Goal: Task Accomplishment & Management: Manage account settings

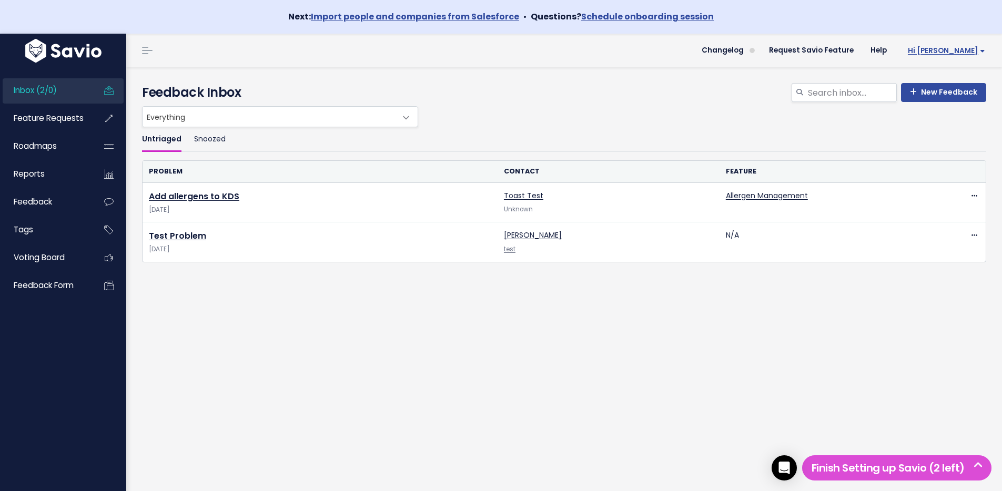
click at [952, 55] on link "Hi [PERSON_NAME]" at bounding box center [944, 51] width 98 height 16
click at [954, 53] on span "Hi [PERSON_NAME]" at bounding box center [946, 51] width 77 height 8
click at [333, 303] on div "Untriaged Snoozed Problem Contact Feature Add allergens to KDS Aug 25 2025 Toas…" at bounding box center [564, 236] width 860 height 219
drag, startPoint x: 655, startPoint y: 319, endPoint x: 525, endPoint y: 287, distance: 133.2
click at [655, 319] on div "Untriaged Snoozed Problem Contact Feature Add allergens to KDS Aug 25 2025 Toas…" at bounding box center [564, 236] width 860 height 219
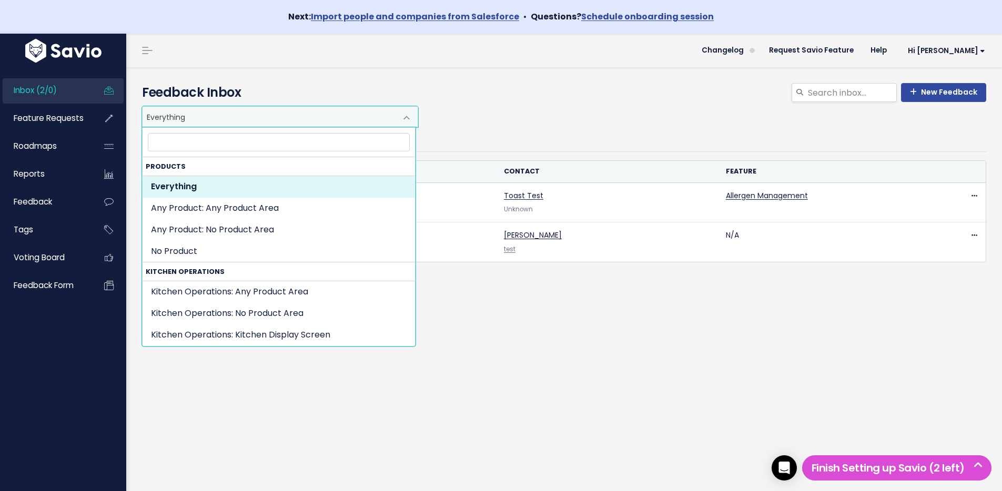
click at [297, 116] on span "Everything" at bounding box center [270, 117] width 254 height 20
click at [570, 69] on div "New Feedback Feedback Inbox" at bounding box center [564, 86] width 860 height 39
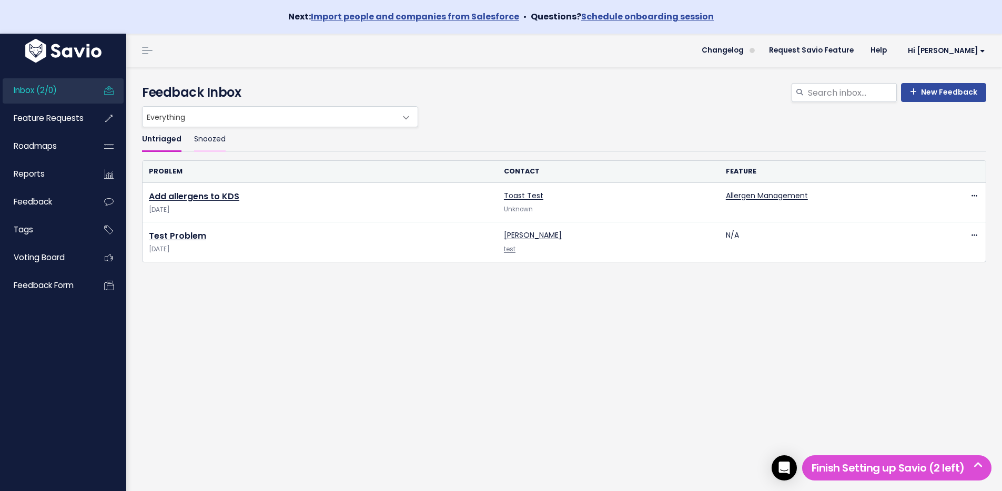
drag, startPoint x: 200, startPoint y: 141, endPoint x: 167, endPoint y: 142, distance: 33.1
click at [200, 141] on link "Snoozed" at bounding box center [210, 139] width 32 height 25
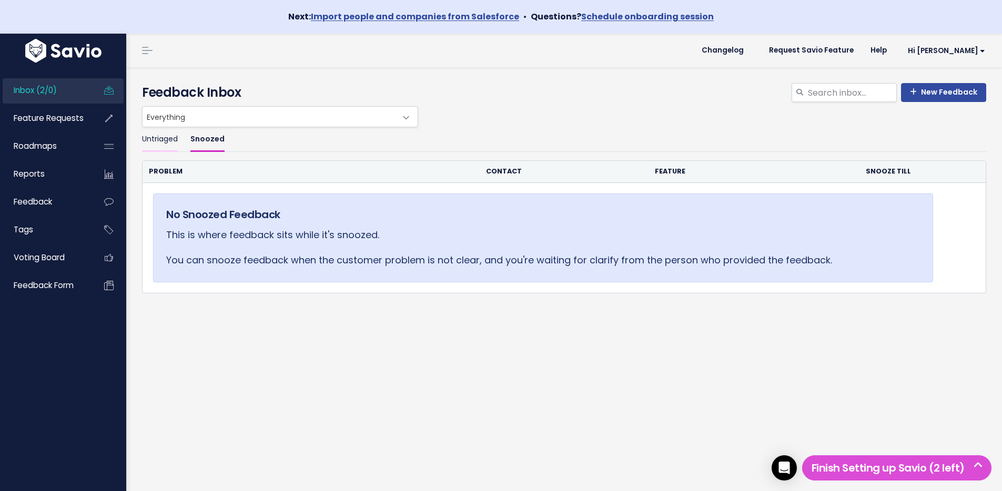
click at [161, 138] on link "Untriaged" at bounding box center [160, 139] width 36 height 25
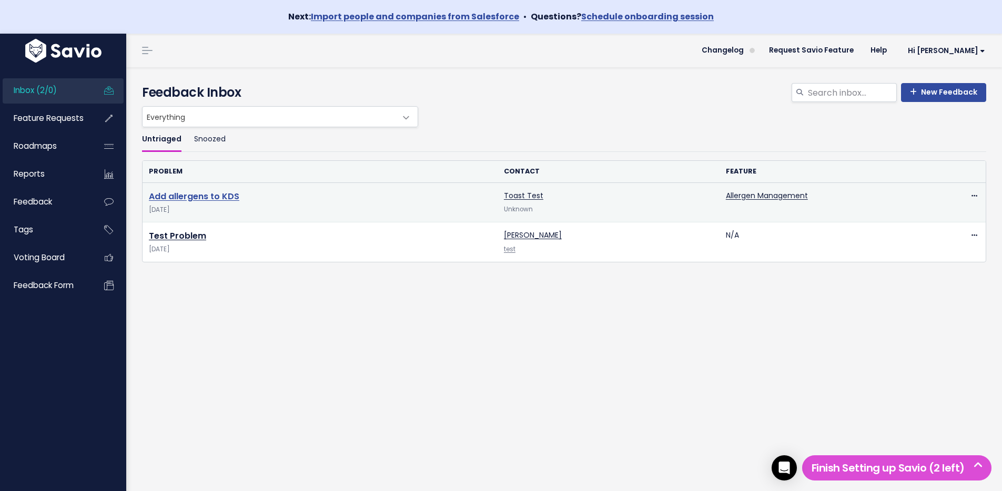
click at [220, 199] on link "Add allergens to KDS" at bounding box center [194, 196] width 90 height 12
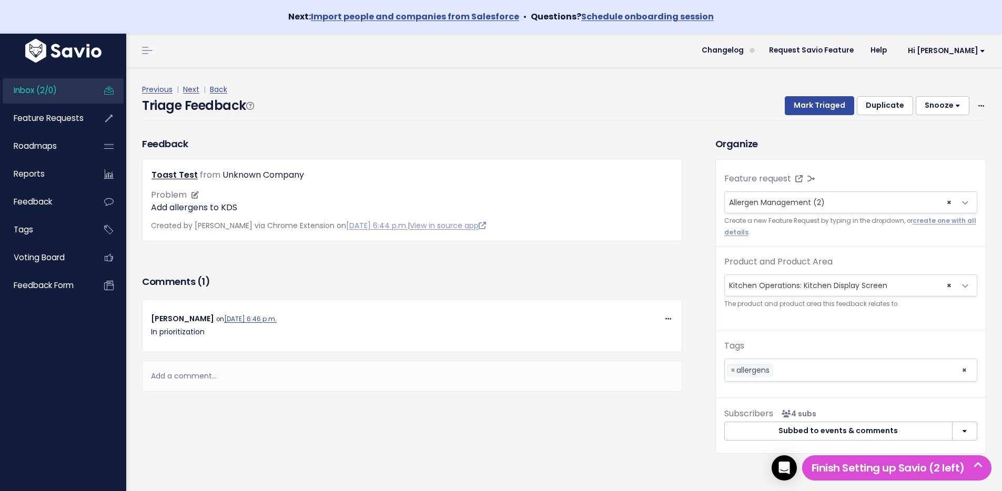
click at [516, 191] on div "Problem Add allergens to KDS" at bounding box center [412, 201] width 522 height 25
drag, startPoint x: 319, startPoint y: 176, endPoint x: 258, endPoint y: 170, distance: 61.8
click at [250, 170] on div "Unknown Company" at bounding box center [287, 175] width 82 height 15
click at [399, 177] on div "Toast Test from Unknown Company" at bounding box center [412, 175] width 538 height 15
click at [185, 176] on link "Toast Test" at bounding box center [174, 175] width 46 height 12
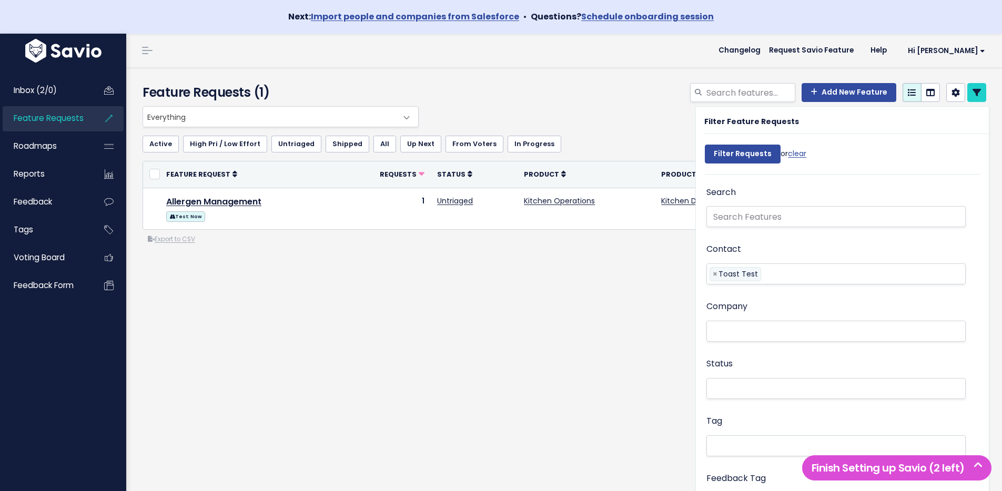
select select
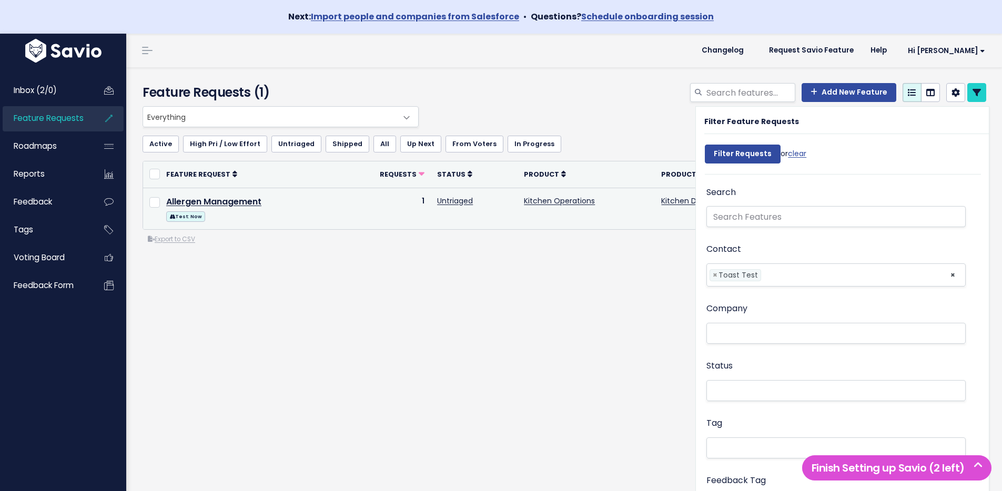
click at [324, 211] on div "Test: Now" at bounding box center [254, 215] width 176 height 13
click at [232, 201] on link "Allergen Management" at bounding box center [213, 202] width 95 height 12
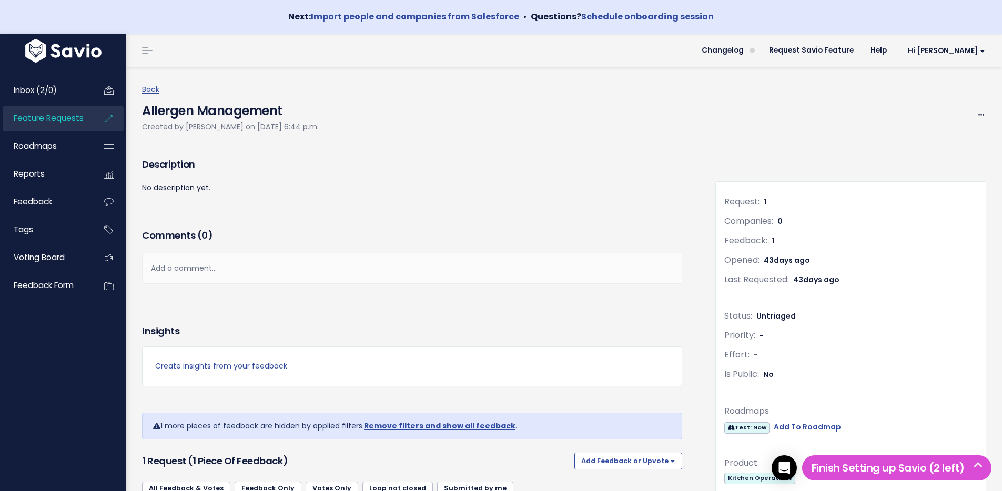
scroll to position [3, 0]
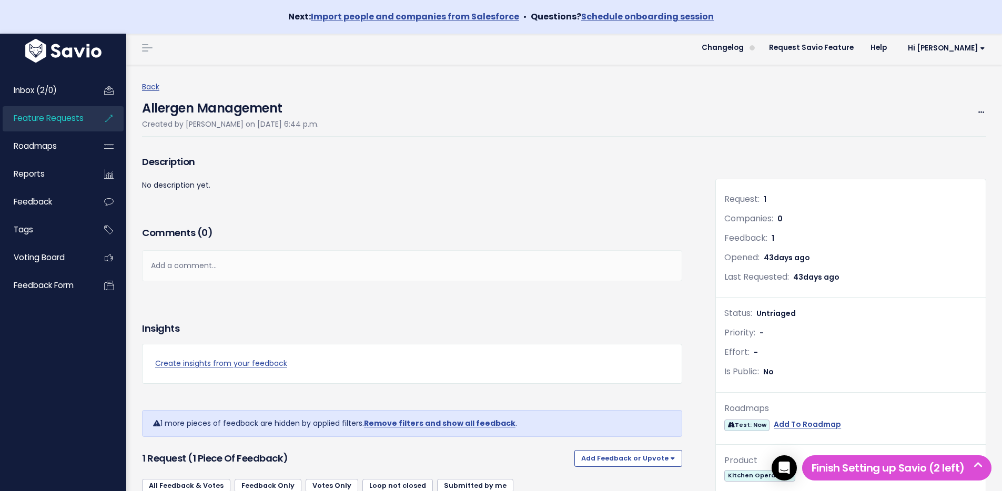
click at [592, 276] on div "Add a comment..." at bounding box center [412, 265] width 540 height 31
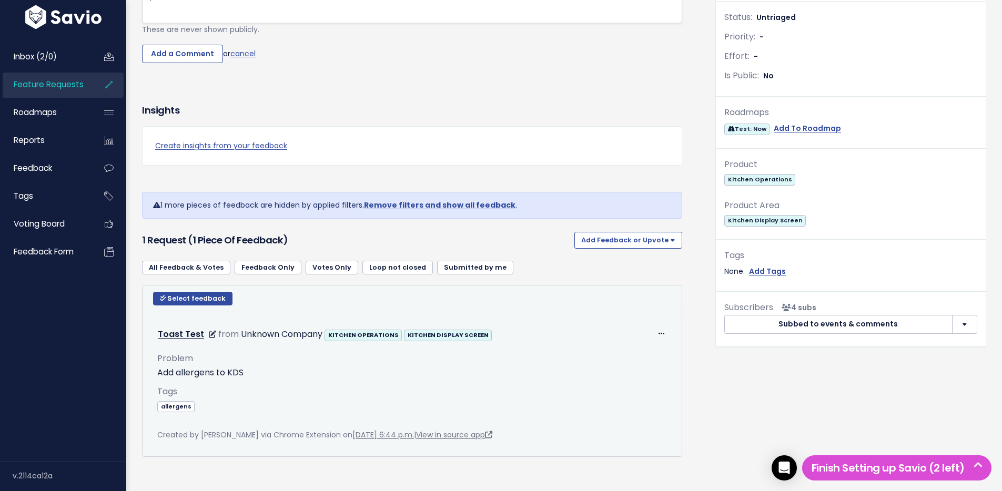
scroll to position [326, 0]
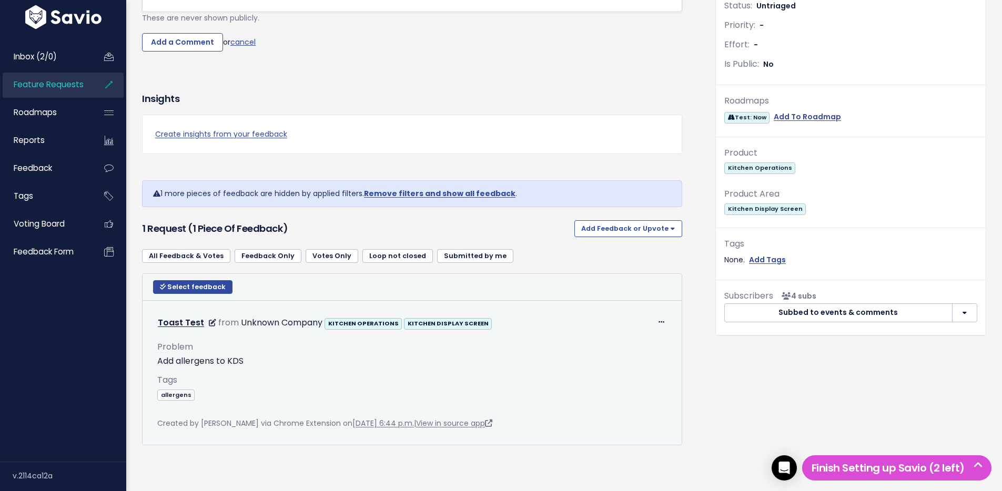
drag, startPoint x: 303, startPoint y: 305, endPoint x: 236, endPoint y: 300, distance: 67.5
click at [236, 316] on div "Toast Test from Unknown Company KITCHEN OPERATIONS KITCHEN DISPLAY SCREEN" at bounding box center [325, 323] width 334 height 15
click at [309, 354] on div "Problem Add allergens to KDS Tags allergens" at bounding box center [412, 374] width 510 height 86
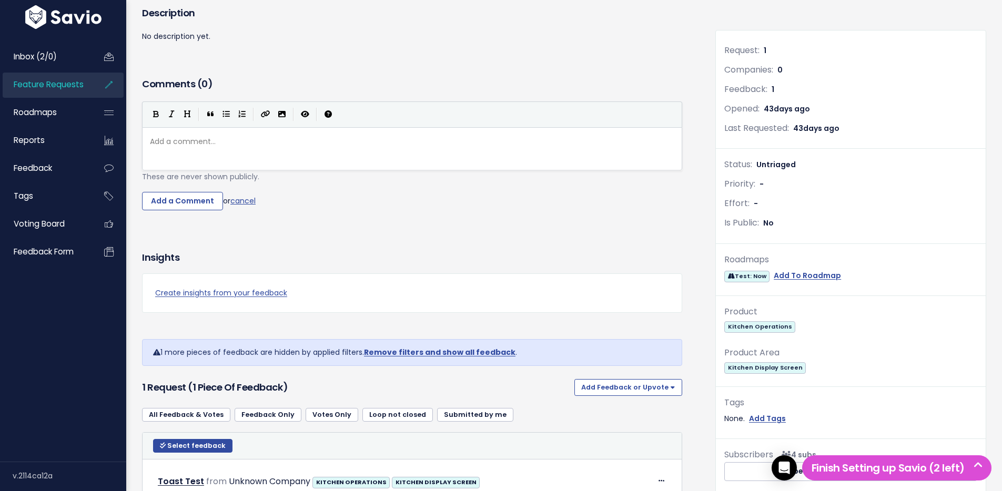
scroll to position [0, 0]
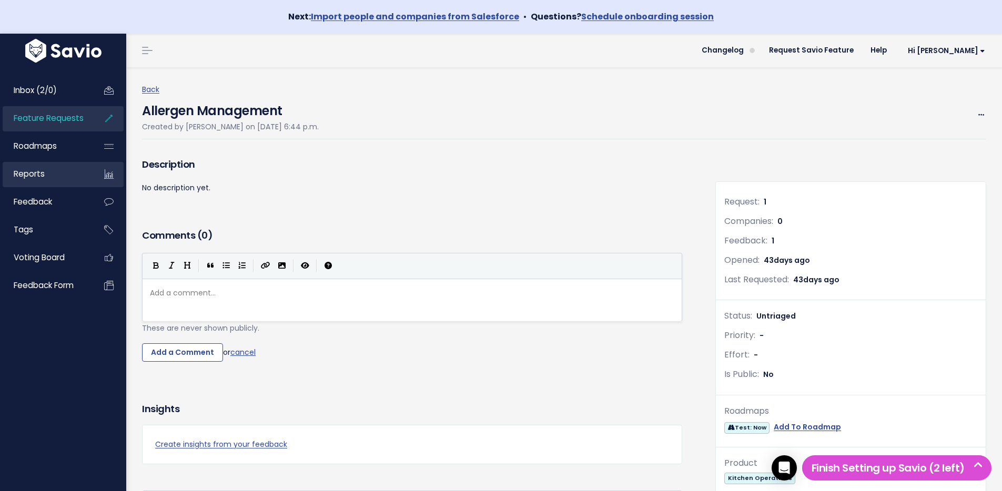
click at [70, 174] on link "Reports" at bounding box center [45, 174] width 85 height 24
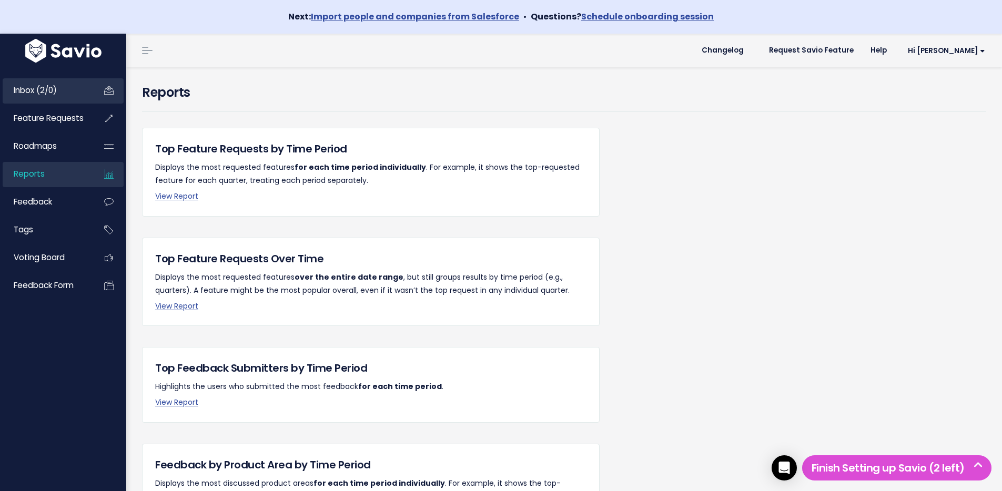
click at [58, 103] on li "Inbox (2/0)" at bounding box center [63, 90] width 121 height 25
click at [55, 90] on span "Inbox (2/0)" at bounding box center [35, 90] width 43 height 11
